Goal: Task Accomplishment & Management: Manage account settings

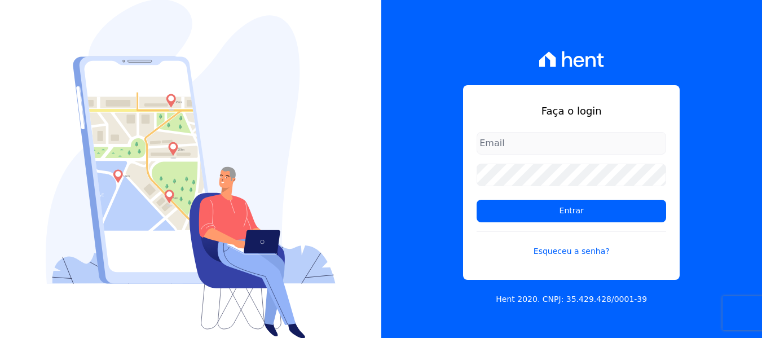
click at [524, 136] on input "email" at bounding box center [570, 143] width 189 height 23
type input "heloisa@sitiodosipes.com.br"
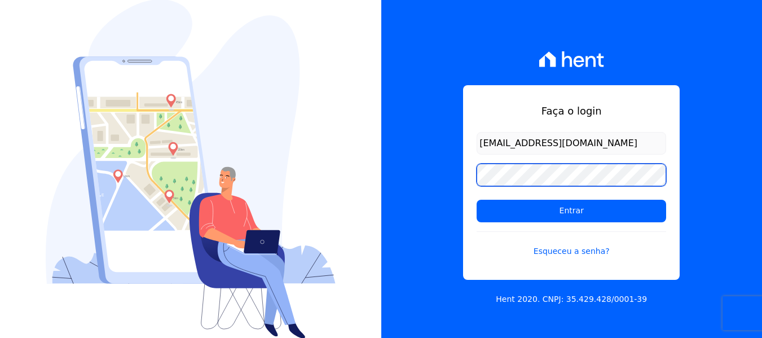
click at [476, 200] on input "Entrar" at bounding box center [570, 211] width 189 height 23
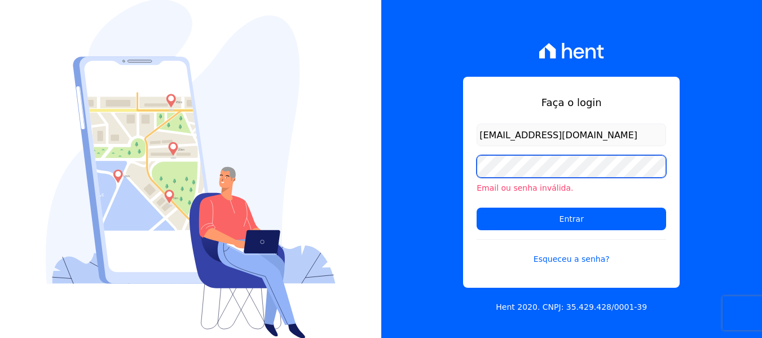
click at [476, 207] on input "Entrar" at bounding box center [570, 218] width 189 height 23
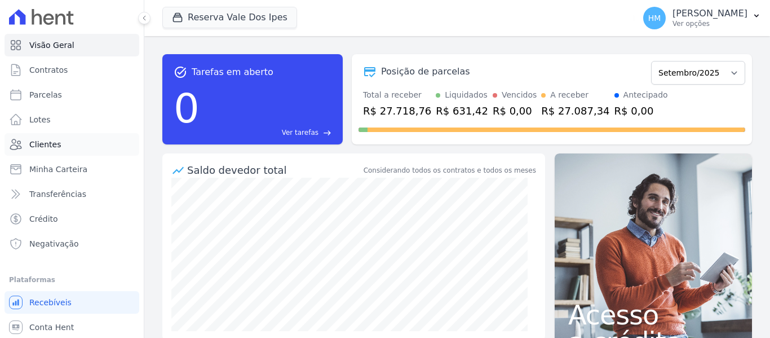
click at [109, 142] on link "Clientes" at bounding box center [72, 144] width 135 height 23
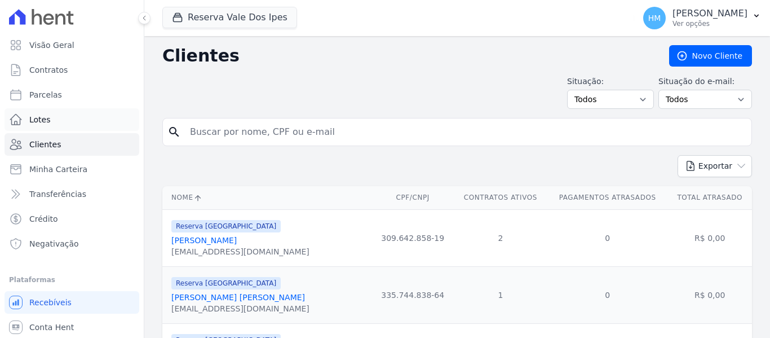
click at [88, 109] on link "Lotes" at bounding box center [72, 119] width 135 height 23
click at [89, 95] on link "Parcelas" at bounding box center [72, 94] width 135 height 23
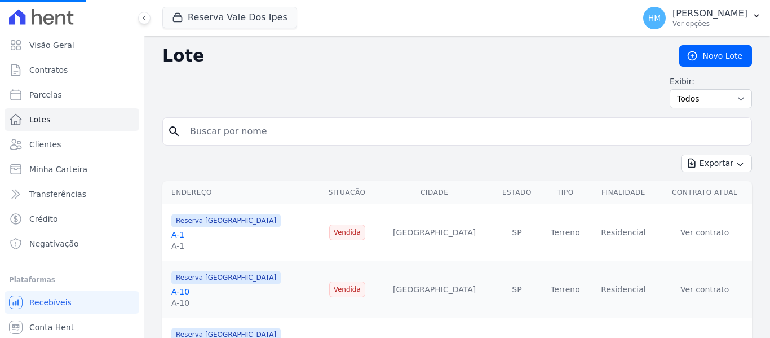
select select
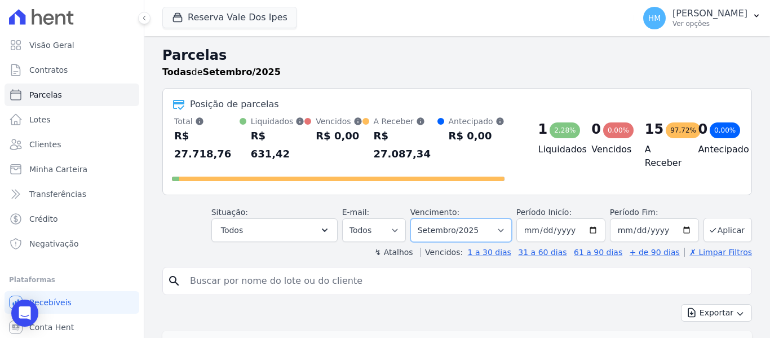
click at [499, 218] on select "Filtrar por período ──────── Todos os meses Setembro/2024 Outubro/2024 Novembro…" at bounding box center [460, 230] width 101 height 24
select select "08/2025"
click at [418, 218] on select "Filtrar por período ──────── Todos os meses Setembro/2024 Outubro/2024 Novembro…" at bounding box center [460, 230] width 101 height 24
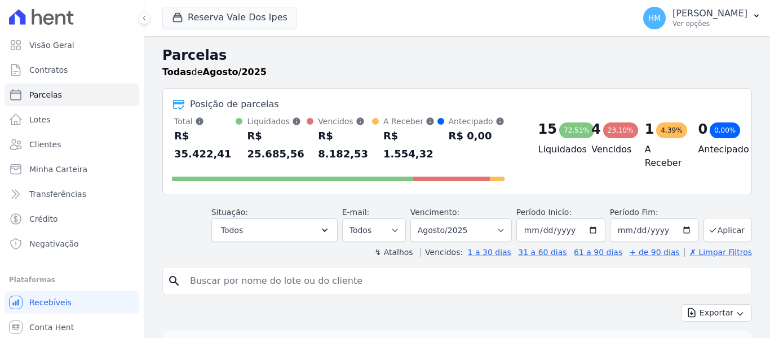
select select
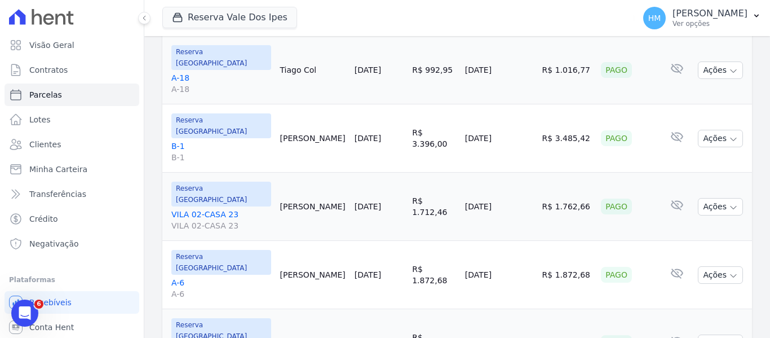
scroll to position [56, 0]
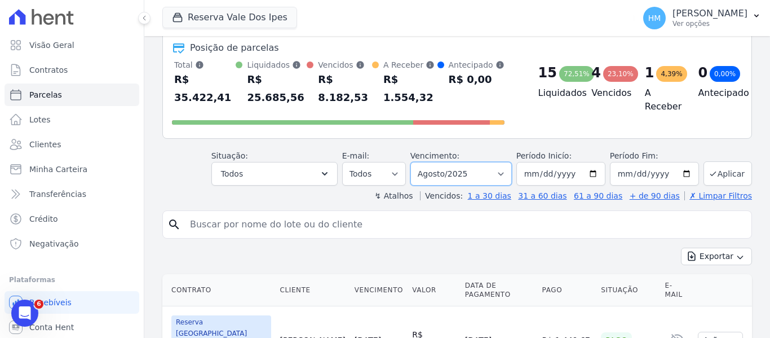
click at [495, 164] on select "Filtrar por período ──────── Todos os meses Setembro/2024 Outubro/2024 Novembro…" at bounding box center [460, 174] width 101 height 24
select select "07/2025"
click at [418, 162] on select "Filtrar por período ──────── Todos os meses Setembro/2024 Outubro/2024 Novembro…" at bounding box center [460, 174] width 101 height 24
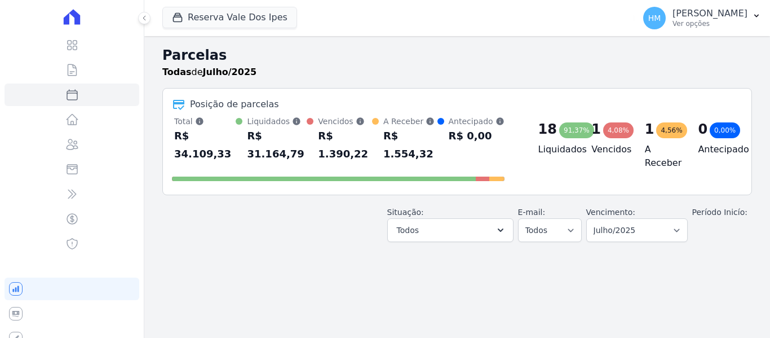
select select
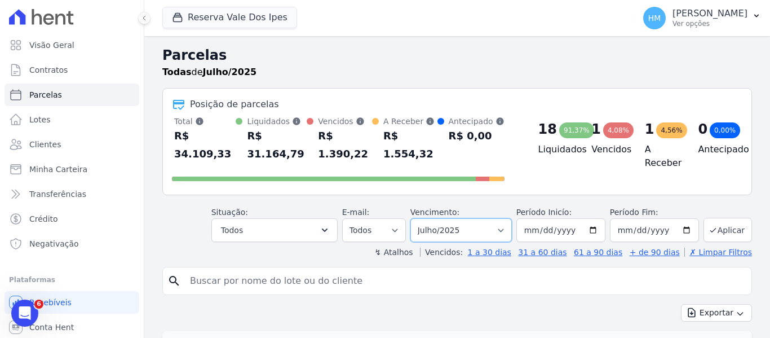
click at [510, 218] on select "Filtrar por período ──────── Todos os meses Setembro/2024 Outubro/2024 Novembro…" at bounding box center [460, 230] width 101 height 24
select select "06/2025"
click at [418, 218] on select "Filtrar por período ──────── Todos os meses Setembro/2024 Outubro/2024 Novembro…" at bounding box center [460, 230] width 101 height 24
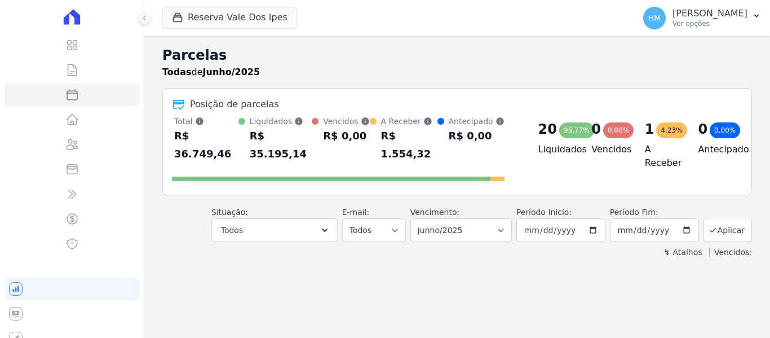
select select
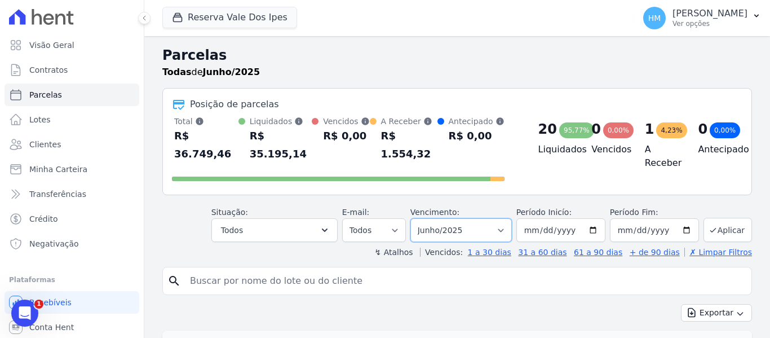
click at [510, 218] on select "Filtrar por período ──────── Todos os meses Setembro/2024 Outubro/2024 Novembro…" at bounding box center [460, 230] width 101 height 24
select select "08/2025"
click at [418, 218] on select "Filtrar por período ──────── Todos os meses Setembro/2024 Outubro/2024 Novembro…" at bounding box center [460, 230] width 101 height 24
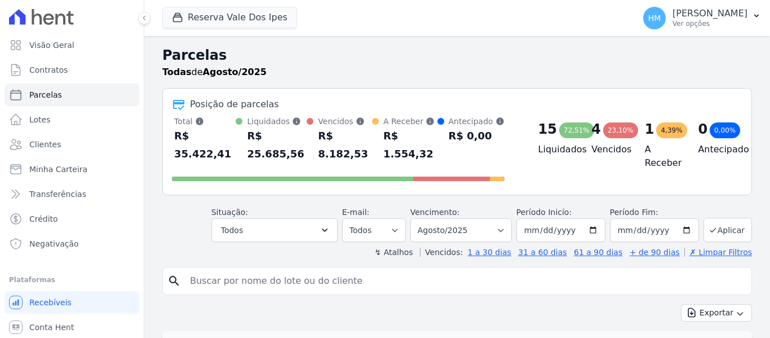
select select
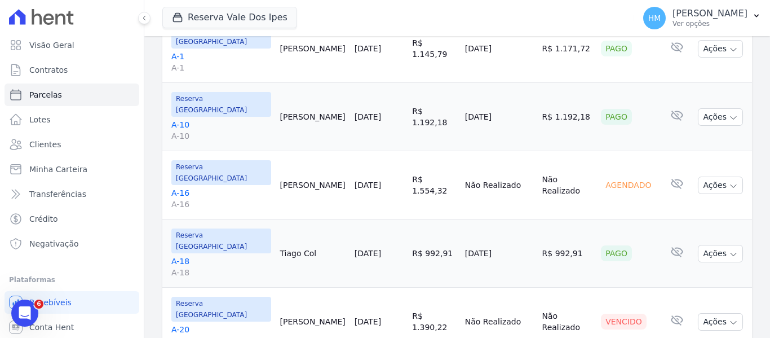
scroll to position [1006, 0]
